Goal: Task Accomplishment & Management: Complete application form

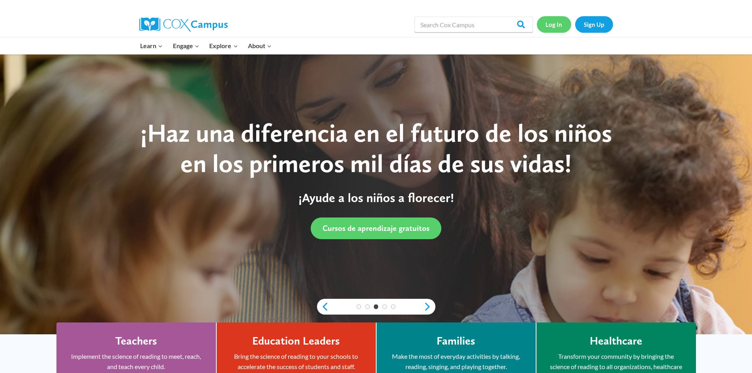
click at [553, 24] on link "Log In" at bounding box center [554, 24] width 34 height 16
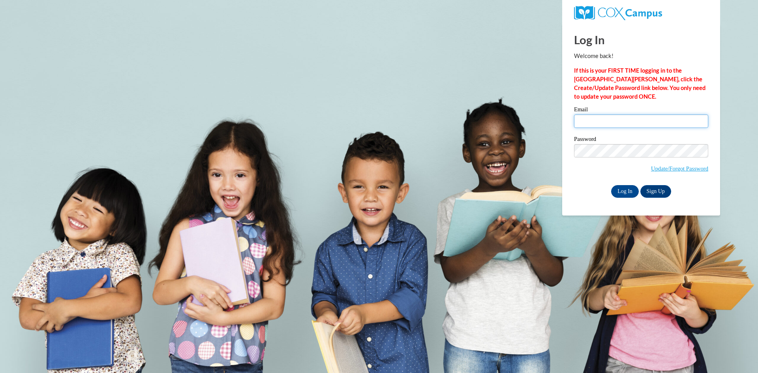
click at [586, 122] on input "Email" at bounding box center [641, 120] width 134 height 13
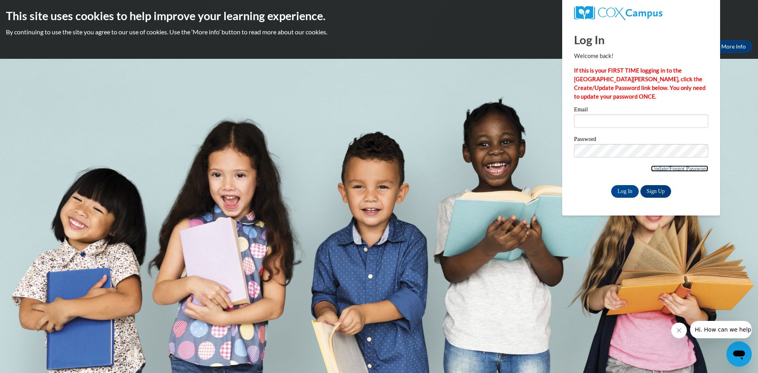
click at [685, 167] on link "Update/Forgot Password" at bounding box center [679, 168] width 57 height 6
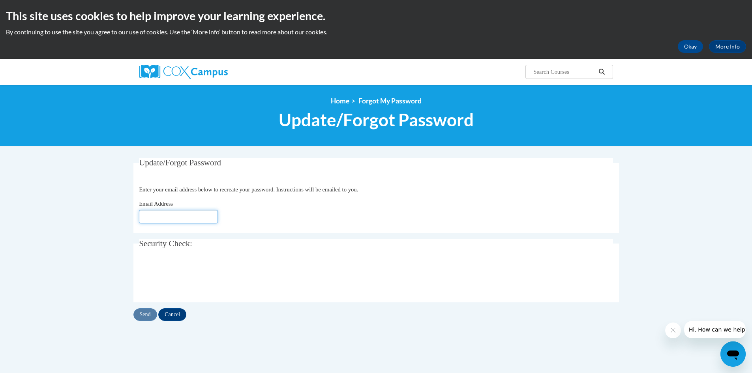
click at [184, 217] on input "Email Address" at bounding box center [178, 216] width 79 height 13
click at [647, 207] on body "This site uses cookies to help improve your learning experience. By continuing …" at bounding box center [376, 257] width 752 height 514
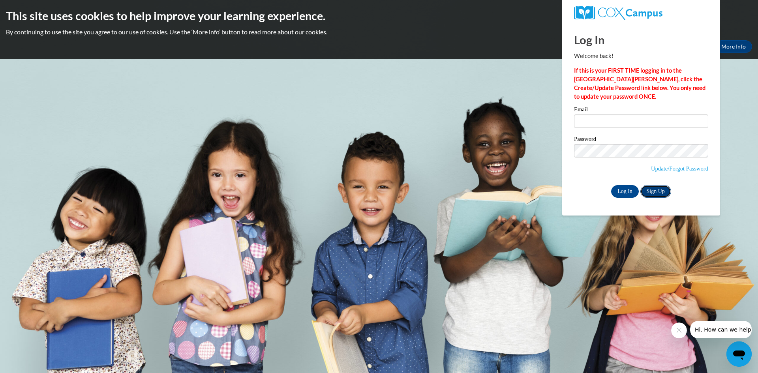
click at [661, 188] on link "Sign Up" at bounding box center [655, 191] width 31 height 13
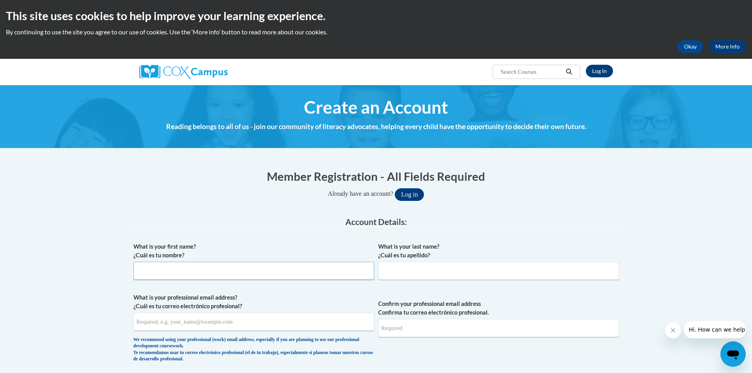
click at [141, 271] on input "What is your first name? ¿Cuál es tu nombre?" at bounding box center [253, 271] width 241 height 18
type input "Tian"
type input "Foss"
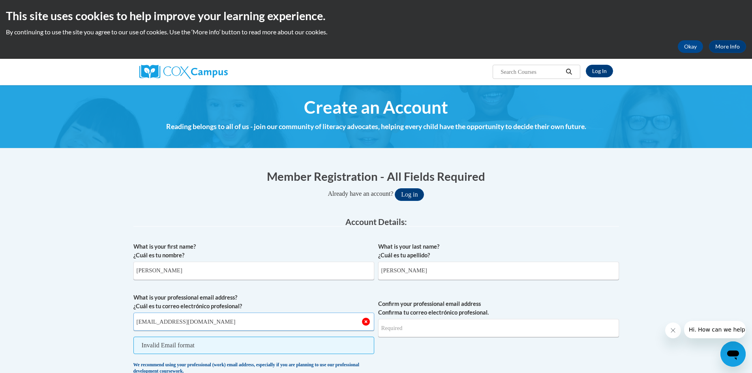
type input "tfoss@savannahtech.edu"
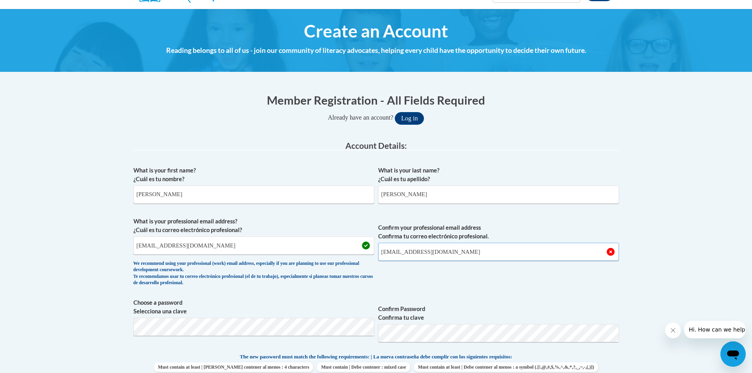
scroll to position [79, 0]
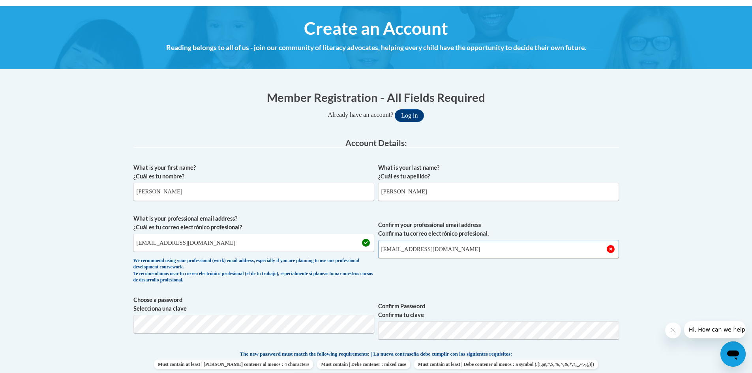
type input "tfoss@savannahtech.edu"
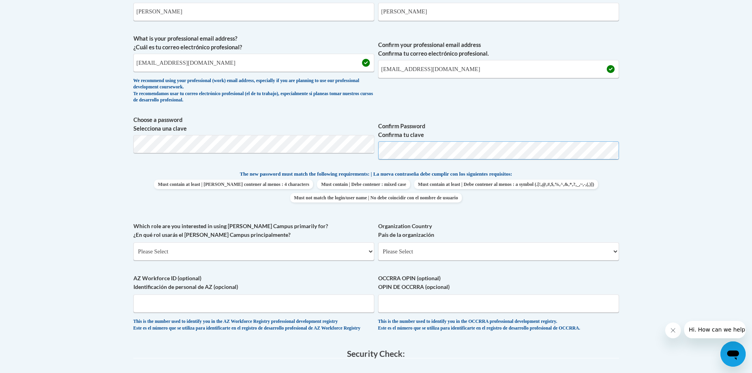
scroll to position [276, 0]
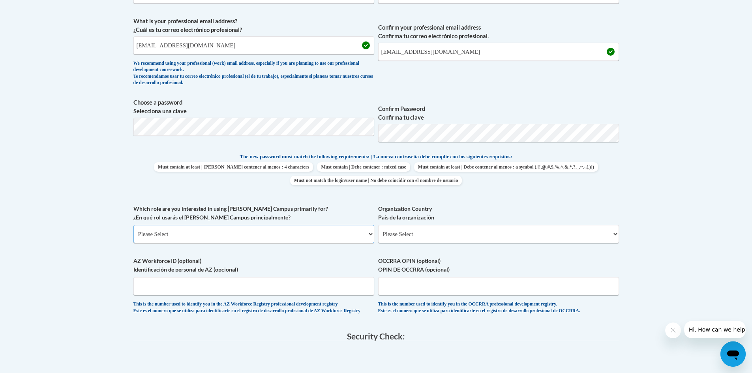
click at [326, 233] on select "Please Select College/University | Colegio/Universidad Community/Nonprofit Part…" at bounding box center [253, 234] width 241 height 18
click at [133, 225] on select "Please Select College/University | Colegio/Universidad Community/Nonprofit Part…" at bounding box center [253, 234] width 241 height 18
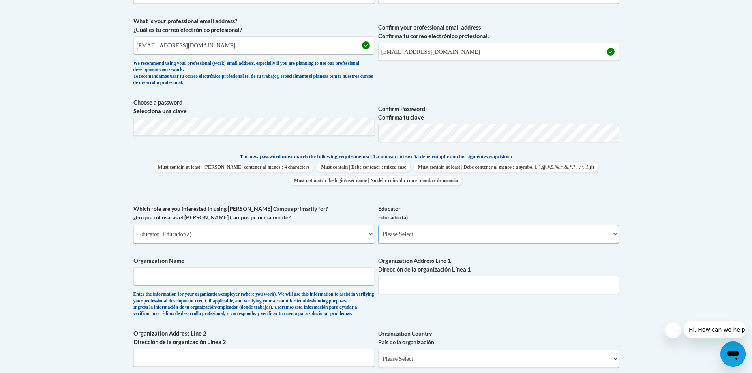
click at [404, 235] on select "Please Select Early Learning/Daycare Teacher/Family Home Care Provider | Maestr…" at bounding box center [498, 234] width 241 height 18
click at [290, 231] on select "Please Select College/University | Colegio/Universidad Community/Nonprofit Part…" at bounding box center [253, 234] width 241 height 18
select select "5a18ea06-2b54-4451-96f2-d152daf9eac5"
click at [133, 225] on select "Please Select College/University | Colegio/Universidad Community/Nonprofit Part…" at bounding box center [253, 234] width 241 height 18
click at [399, 234] on select "Please Select College/University Staff | Empleado universitario College/Univers…" at bounding box center [498, 234] width 241 height 18
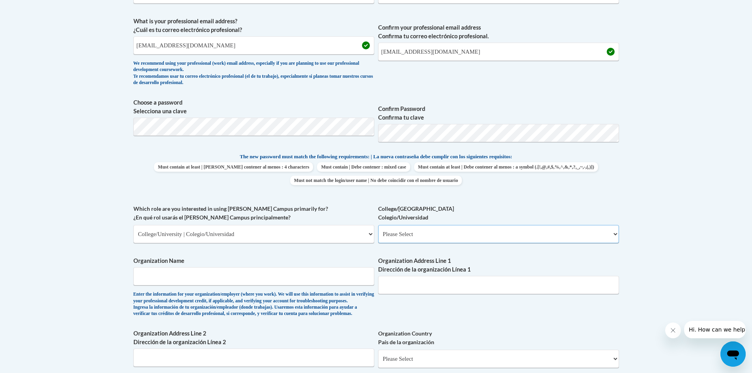
select select "c8743970-7742-49d2-af9e-5c4138019e9a"
click at [378, 225] on select "Please Select College/University Staff | Empleado universitario College/Univers…" at bounding box center [498, 234] width 241 height 18
click at [286, 282] on input "Organization Name" at bounding box center [253, 276] width 241 height 18
type input "Savanah Technical College"
click at [412, 289] on input "Organization Address Line 1 Dirección de la organización Línea 1" at bounding box center [498, 285] width 241 height 18
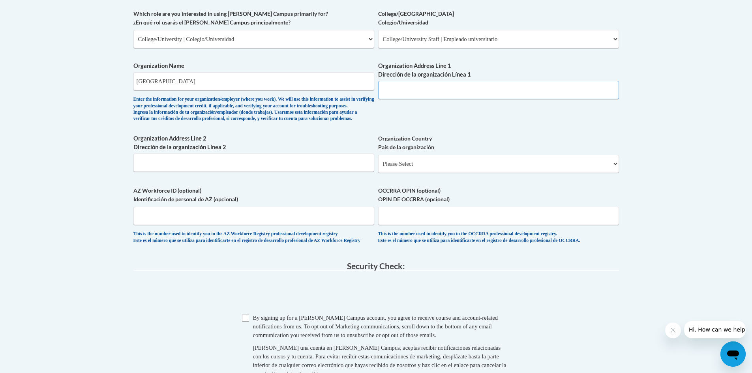
scroll to position [474, 0]
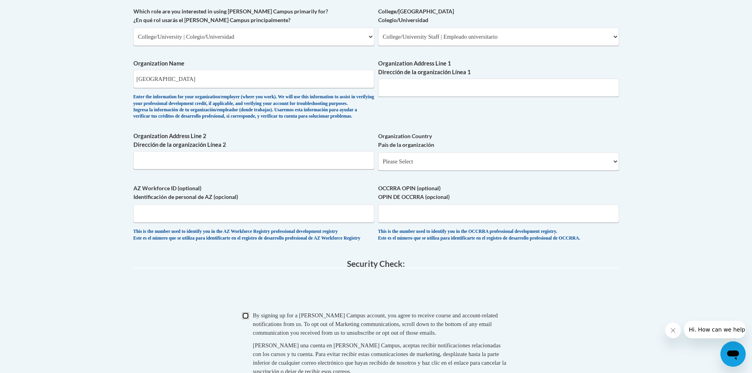
click at [244, 319] on input "Checkbox" at bounding box center [245, 315] width 7 height 7
checkbox input "true"
click at [406, 170] on select "Please Select United States | Estados Unidos Outside of the United States | Fue…" at bounding box center [498, 161] width 241 height 18
select select "ad49bcad-a171-4b2e-b99c-48b446064914"
click at [378, 165] on select "Please Select United States | Estados Unidos Outside of the United States | Fue…" at bounding box center [498, 161] width 241 height 18
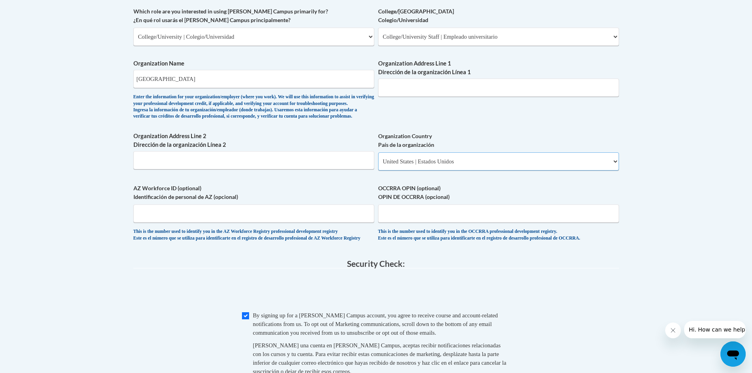
select select
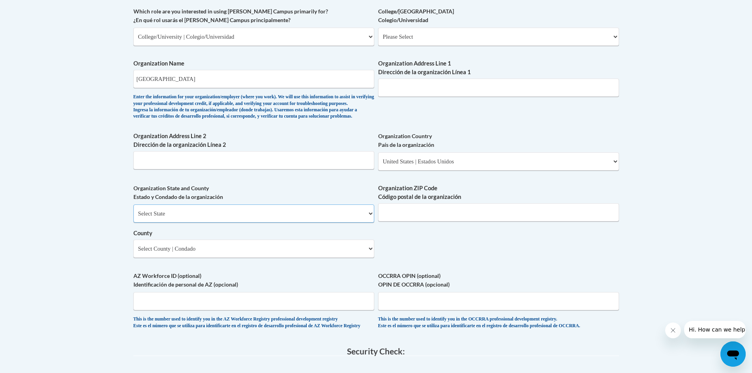
click at [225, 223] on select "Select State Alabama Alaska Arizona Arkansas California Colorado Connecticut De…" at bounding box center [253, 213] width 241 height 18
select select "Georgia"
click at [133, 217] on select "Select State Alabama Alaska Arizona Arkansas California Colorado Connecticut De…" at bounding box center [253, 213] width 241 height 18
click at [203, 258] on select "Select County Appling Atkinson Bacon Baker Baldwin Banks Barrow Bartow Ben Hill…" at bounding box center [253, 249] width 241 height 18
select select "Liberty"
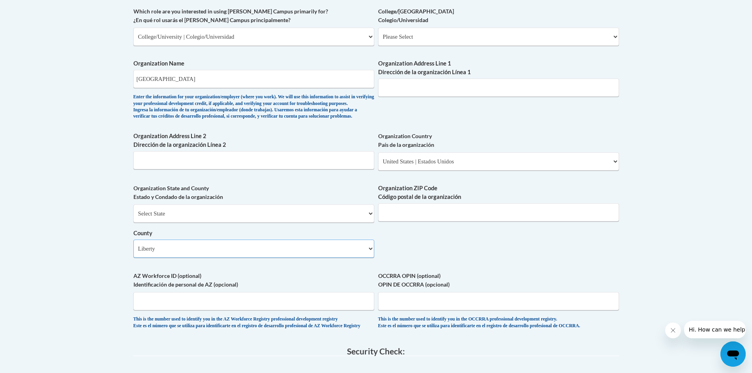
click at [133, 253] on select "Select County Appling Atkinson Bacon Baker Baldwin Banks Barrow Bartow Ben Hill…" at bounding box center [253, 249] width 241 height 18
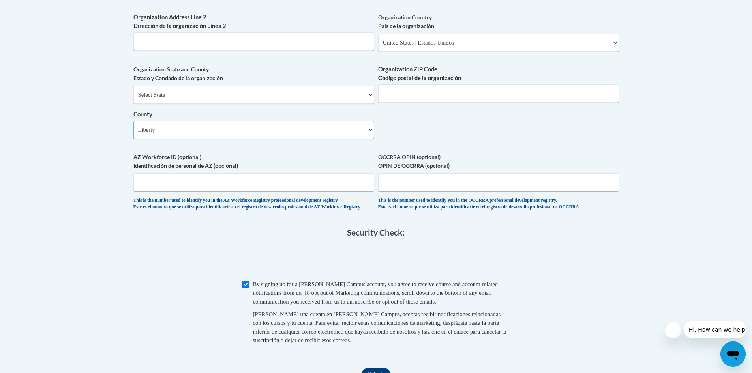
scroll to position [592, 0]
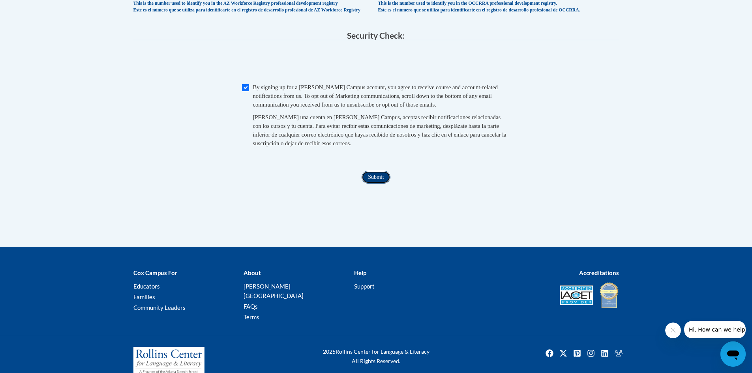
click at [376, 183] on input "Submit" at bounding box center [375, 177] width 28 height 13
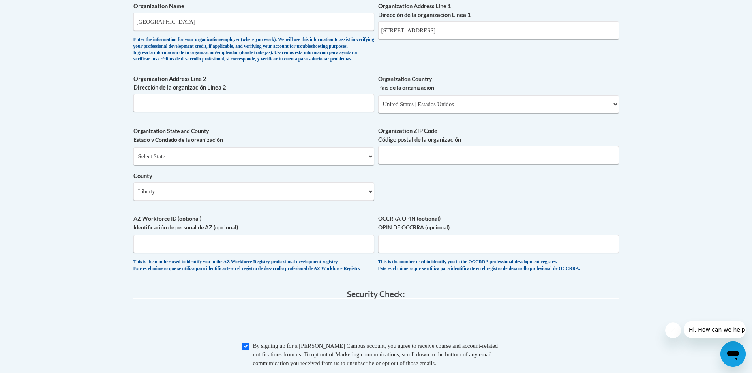
scroll to position [689, 0]
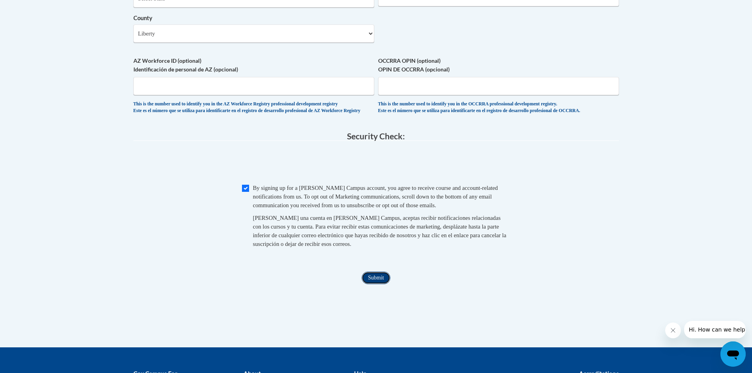
click at [373, 284] on input "Submit" at bounding box center [375, 277] width 28 height 13
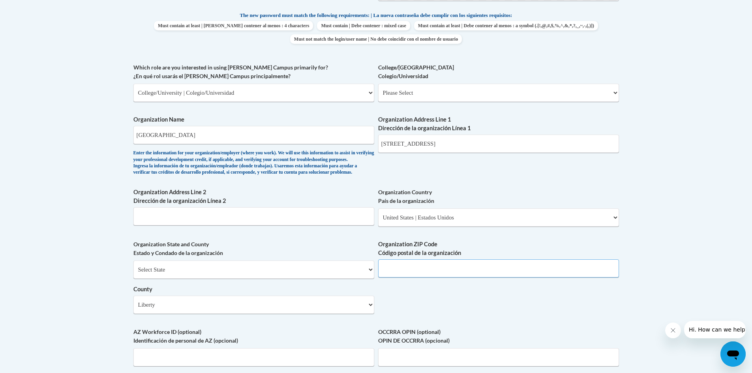
scroll to position [412, 0]
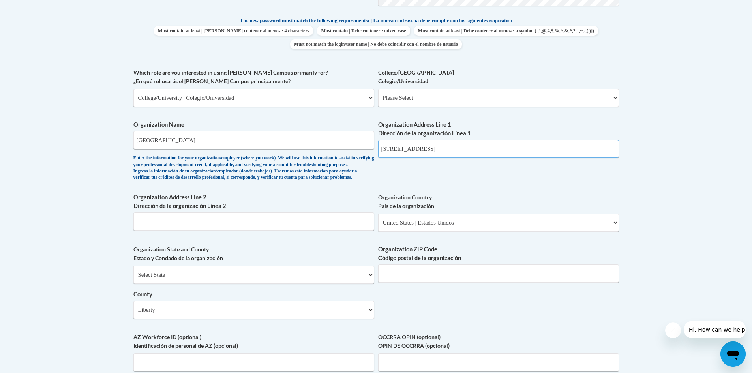
drag, startPoint x: 440, startPoint y: 146, endPoint x: 423, endPoint y: 146, distance: 16.6
click at [423, 146] on input "100 Technology Road" at bounding box center [498, 149] width 241 height 18
type input "100 Technology Drive"
click at [417, 283] on input "Organization ZIP Code Código postal de la organización" at bounding box center [498, 273] width 241 height 18
type input "31313"
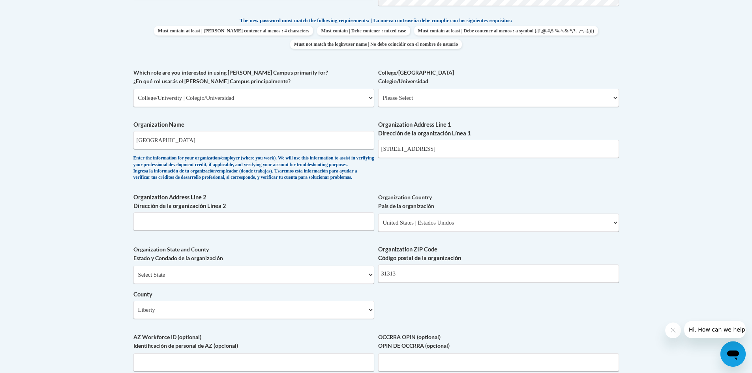
click at [465, 310] on div "What is your first name? ¿Cuál es tu nombre? Tian What is your last name? ¿Cuál…" at bounding box center [375, 112] width 485 height 572
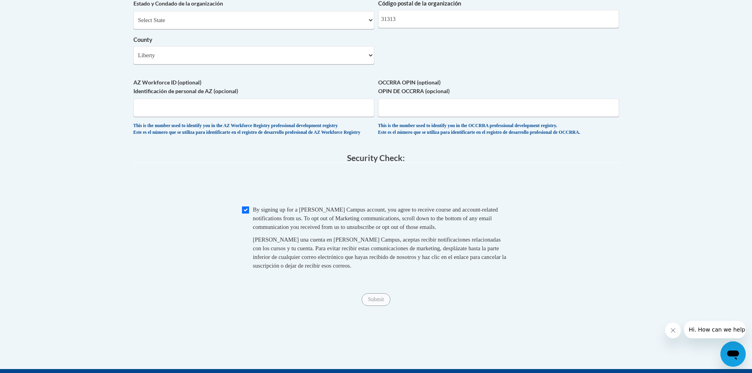
scroll to position [767, 0]
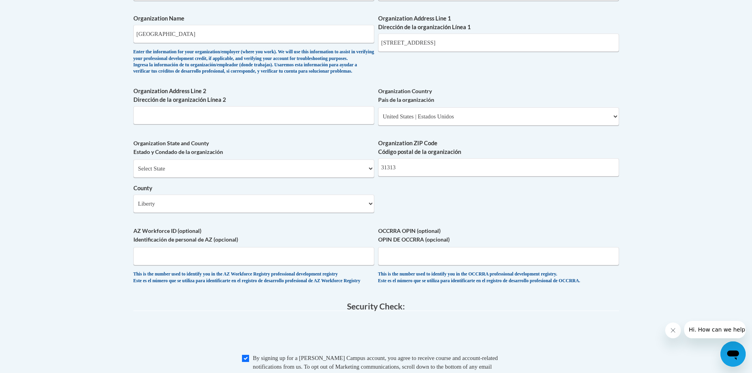
scroll to position [452, 0]
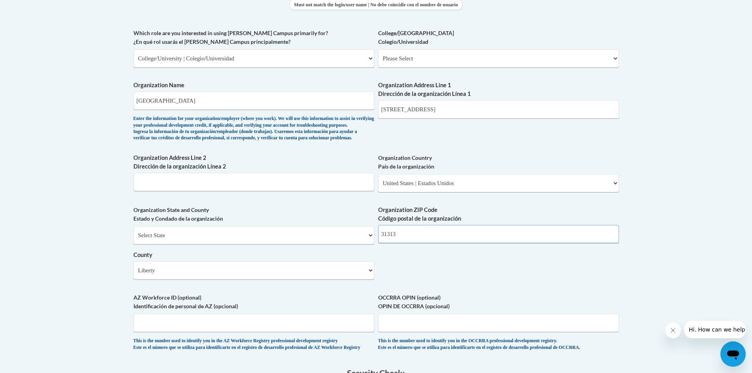
click at [478, 243] on input "31313" at bounding box center [498, 234] width 241 height 18
click at [491, 298] on div "What is your first name? ¿Cuál es tu nombre? Tian What is your last name? ¿Cuál…" at bounding box center [375, 73] width 485 height 572
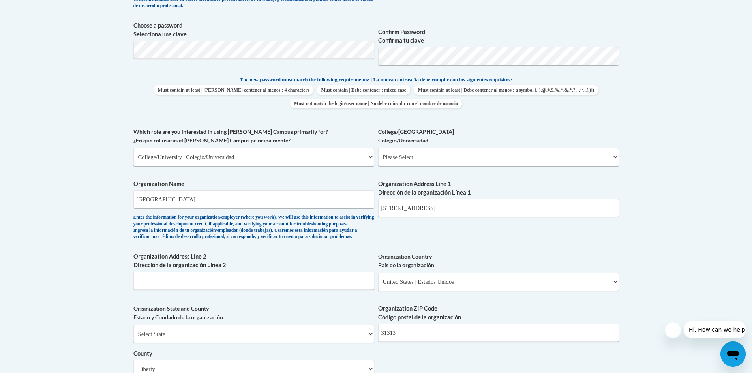
scroll to position [333, 0]
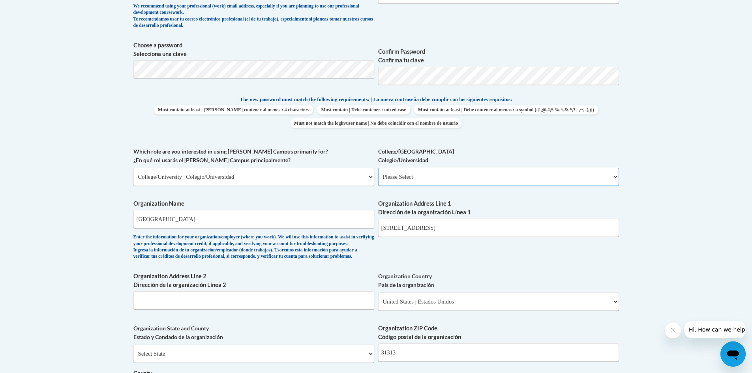
click at [406, 173] on select "Please Select College/University Staff | Empleado universitario College/Univers…" at bounding box center [498, 177] width 241 height 18
select select "c8743970-7742-49d2-af9e-5c4138019e9a"
click at [378, 168] on select "Please Select College/University Staff | Empleado universitario College/Univers…" at bounding box center [498, 177] width 241 height 18
select select "null"
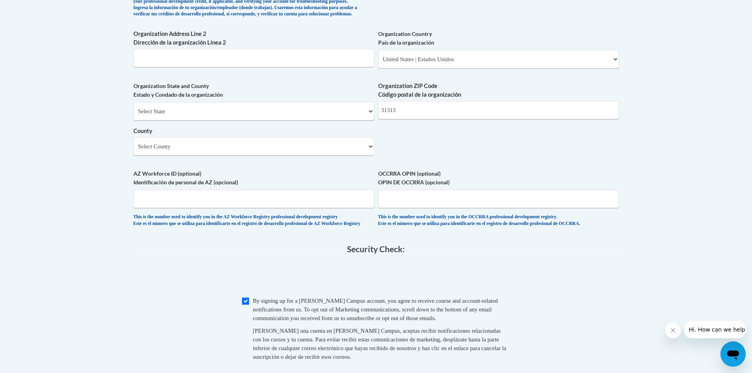
scroll to position [457, 0]
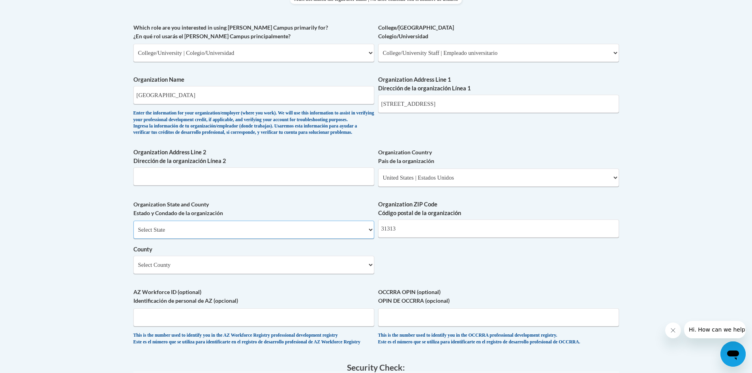
click at [200, 238] on select "Select State Alabama Alaska Arizona Arkansas California Colorado Connecticut De…" at bounding box center [253, 230] width 241 height 18
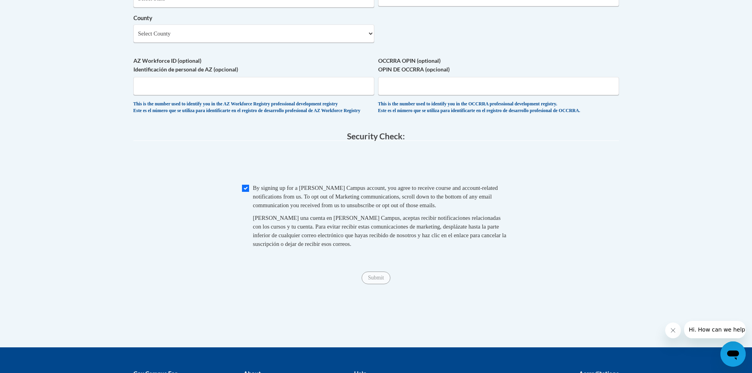
click at [200, 118] on div "AZ Workforce ID (optional) Identificación de personal de AZ (opcional) This is …" at bounding box center [253, 87] width 241 height 62
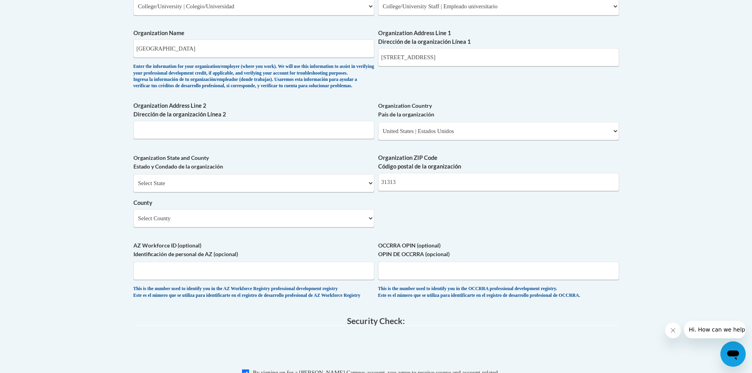
scroll to position [491, 0]
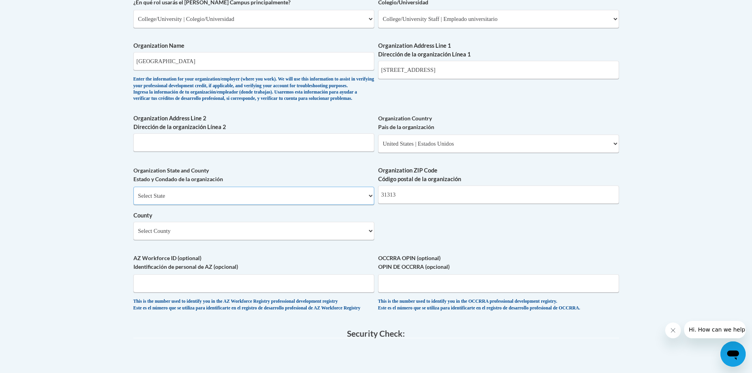
click at [264, 205] on select "Select State Alabama Alaska Arizona Arkansas California Colorado Connecticut De…" at bounding box center [253, 196] width 241 height 18
select select "Georgia"
click at [133, 200] on select "Select State Alabama Alaska Arizona Arkansas California Colorado Connecticut De…" at bounding box center [253, 196] width 241 height 18
click at [239, 240] on select "County" at bounding box center [253, 231] width 241 height 18
click at [239, 240] on select "Select County Appling Atkinson Bacon Baker Baldwin Banks Barrow Bartow Ben Hill…" at bounding box center [253, 231] width 241 height 18
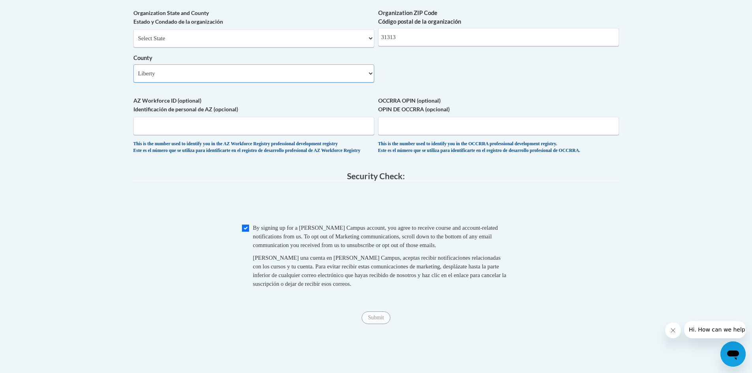
scroll to position [649, 0]
click at [375, 324] on input "Submit" at bounding box center [375, 317] width 28 height 13
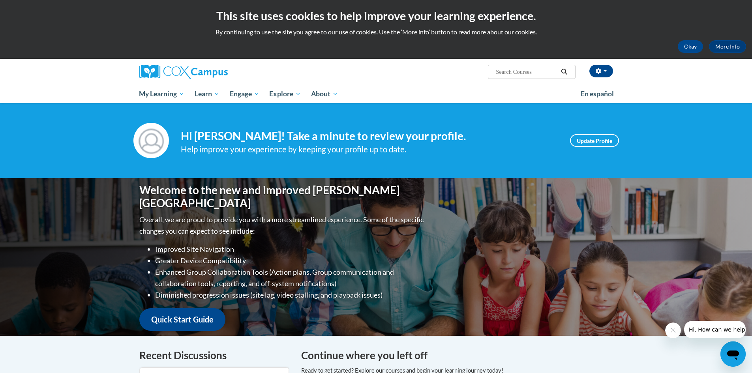
click at [532, 123] on div "Your profile Hi [PERSON_NAME]! Take a minute to review your profile. Help impro…" at bounding box center [375, 141] width 497 height 36
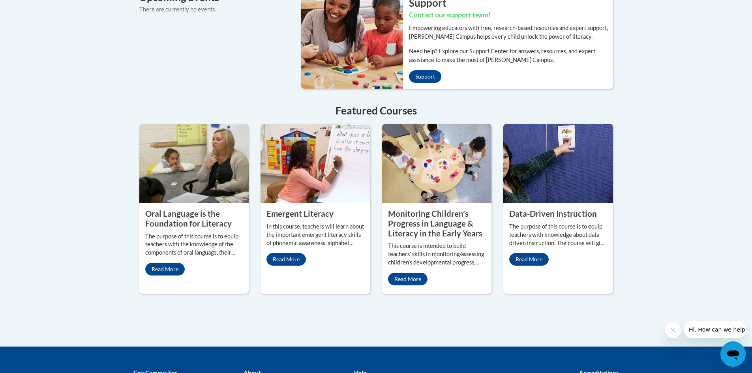
scroll to position [631, 0]
